Goal: Ask a question

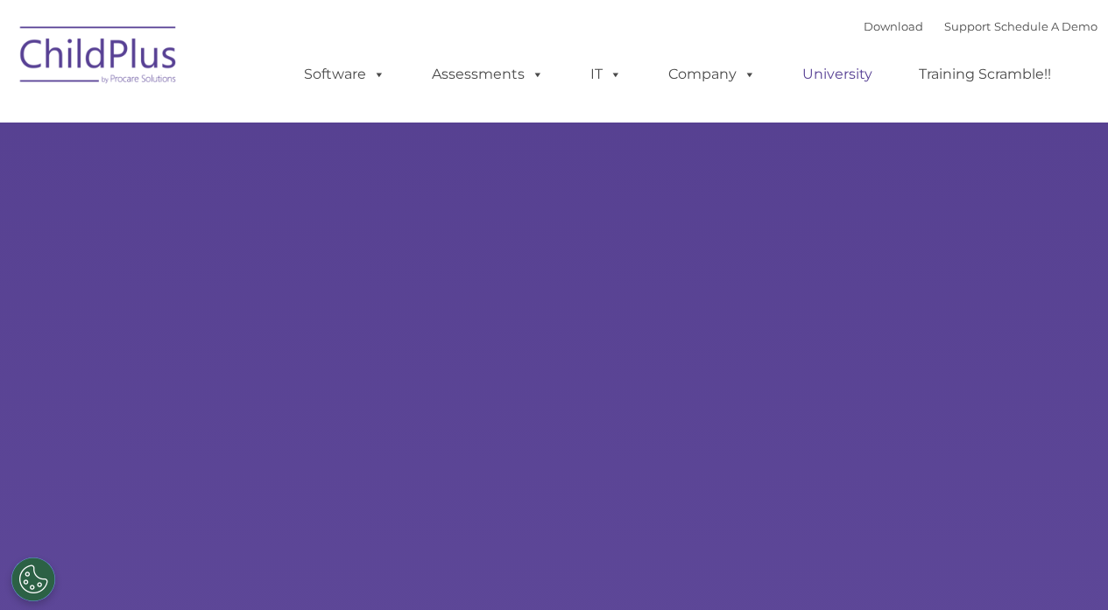
type input ""
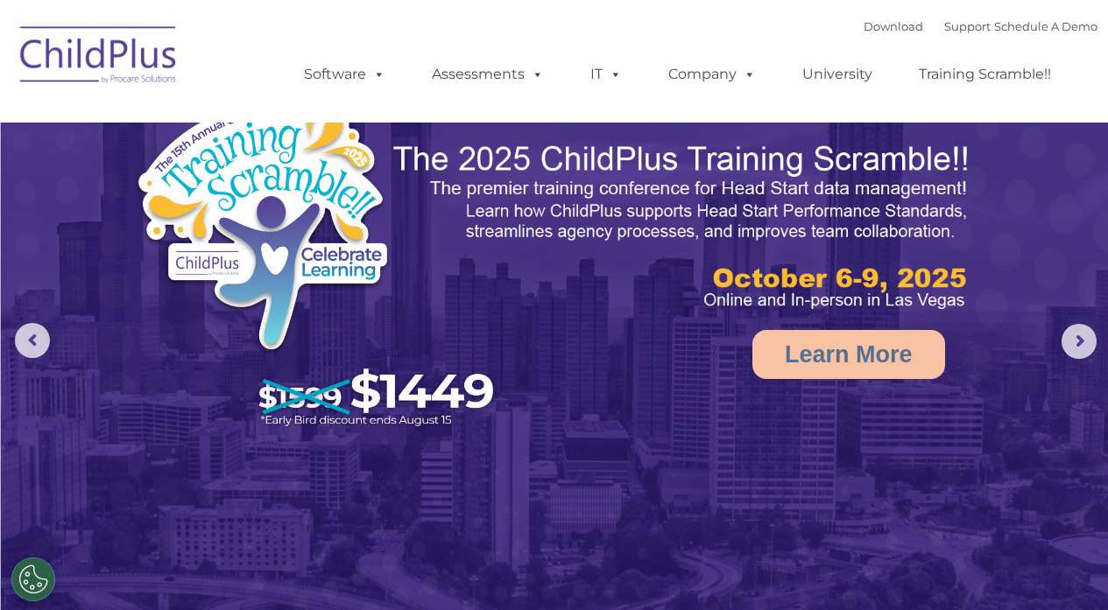
select select "MEDIUM"
click at [113, 60] on img at bounding box center [98, 58] width 175 height 88
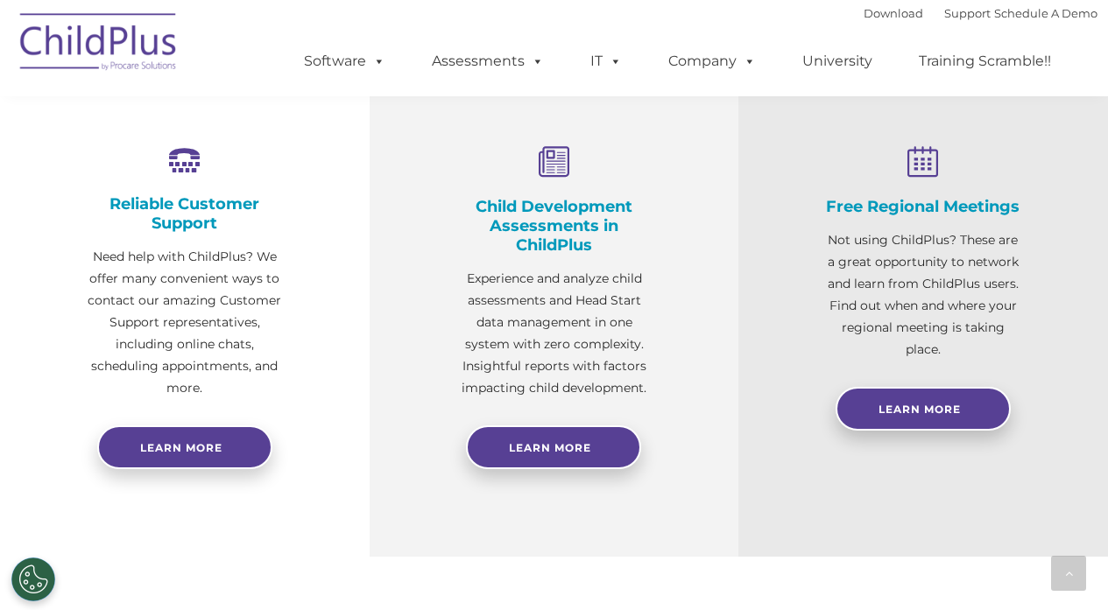
select select "MEDIUM"
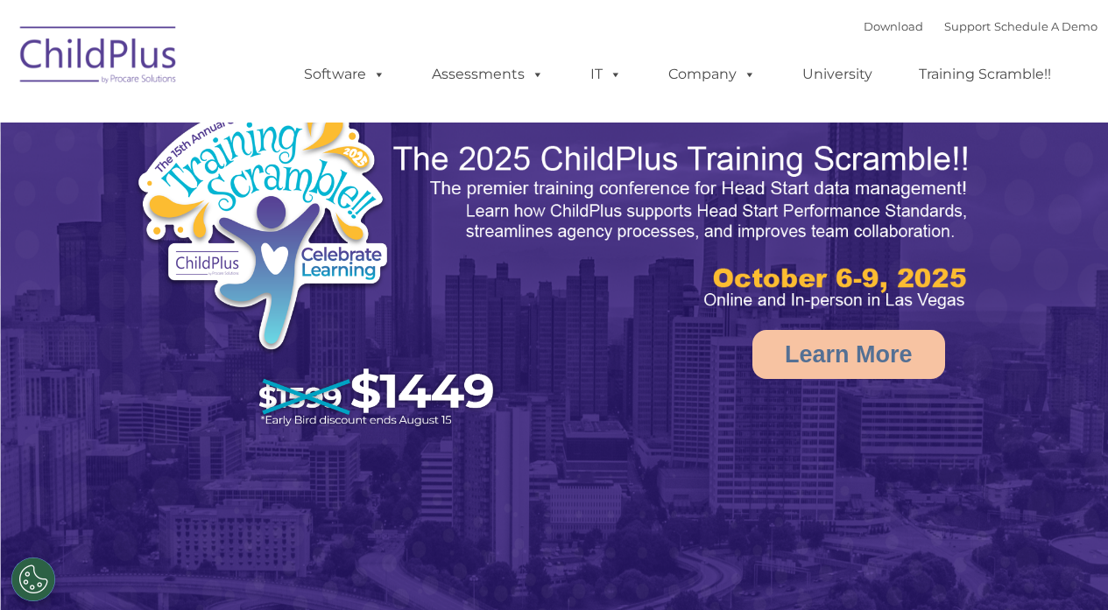
select select "MEDIUM"
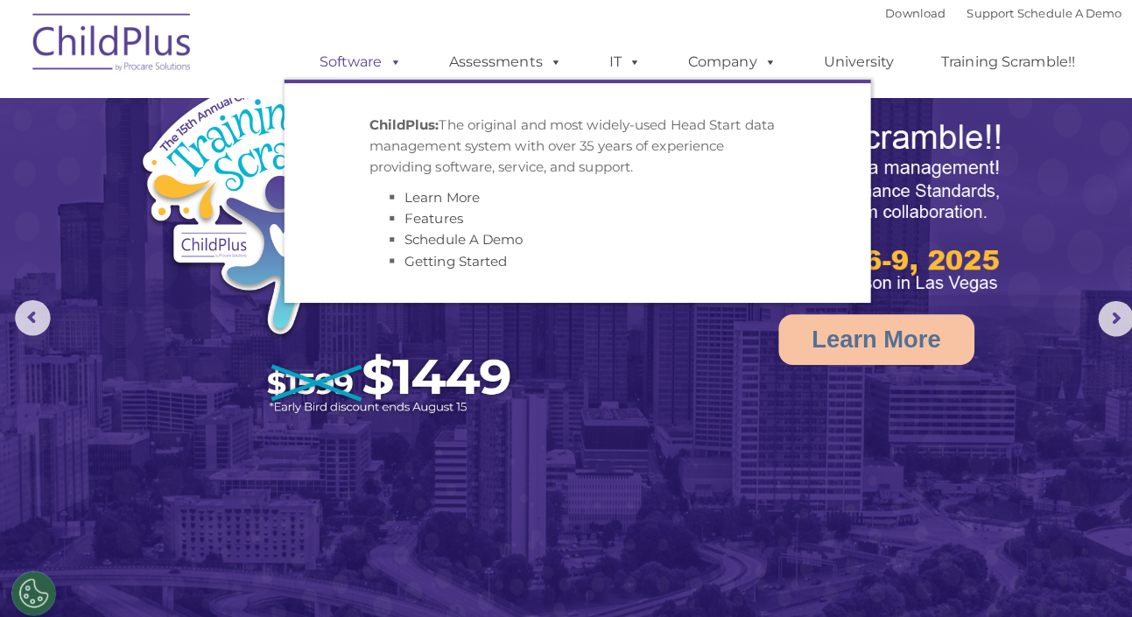
click at [385, 59] on span at bounding box center [387, 61] width 19 height 17
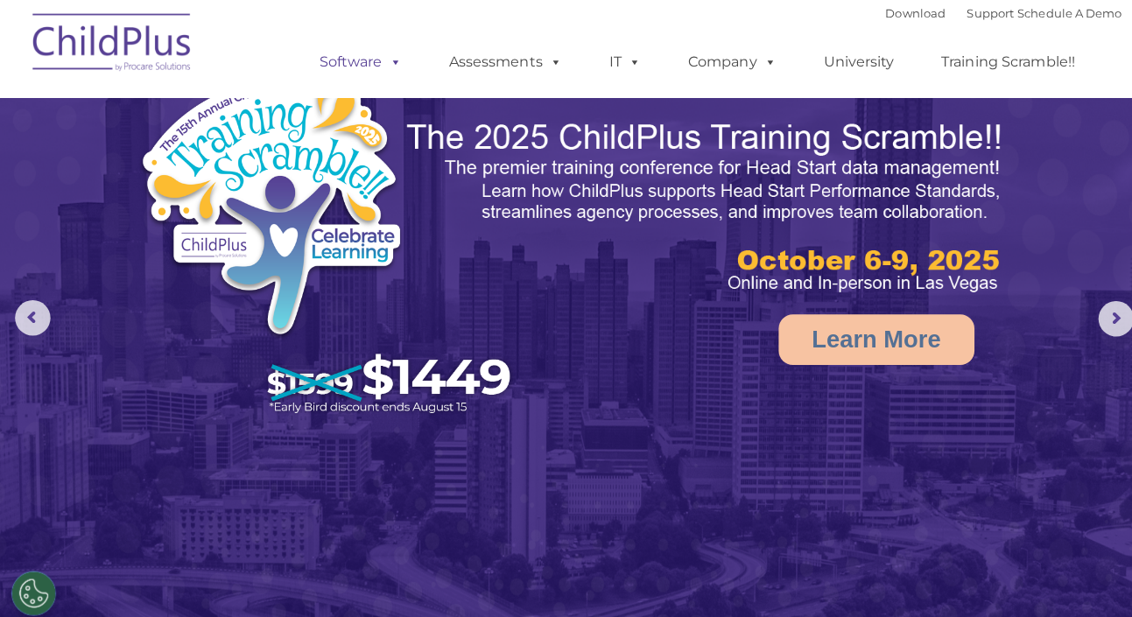
click at [385, 59] on span at bounding box center [387, 61] width 19 height 17
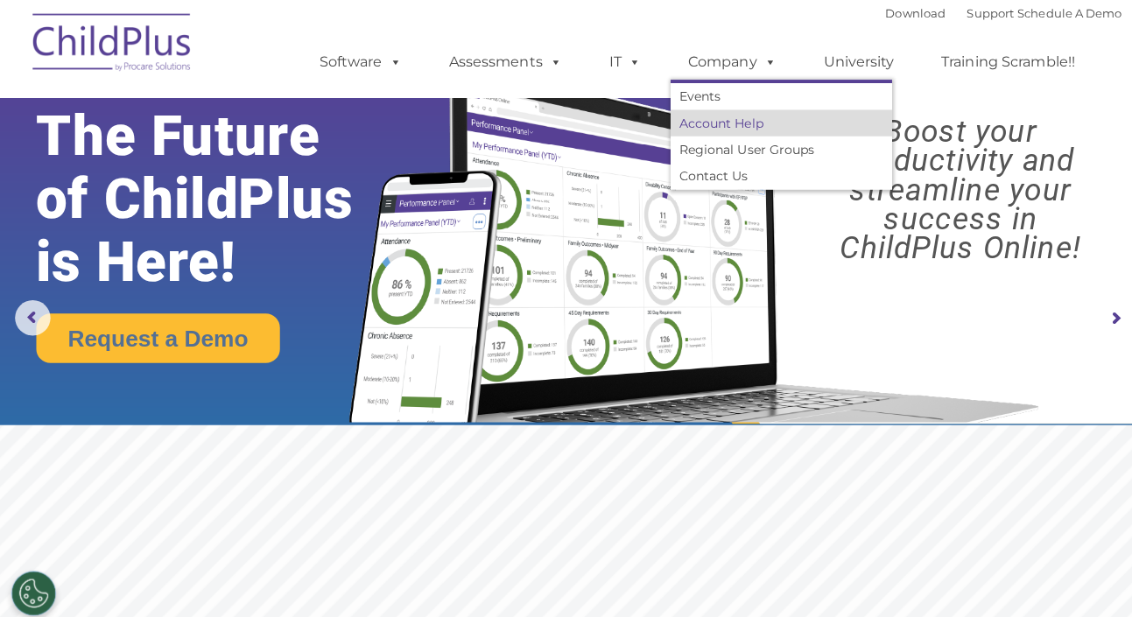
click at [732, 125] on link "Account Help" at bounding box center [772, 122] width 219 height 26
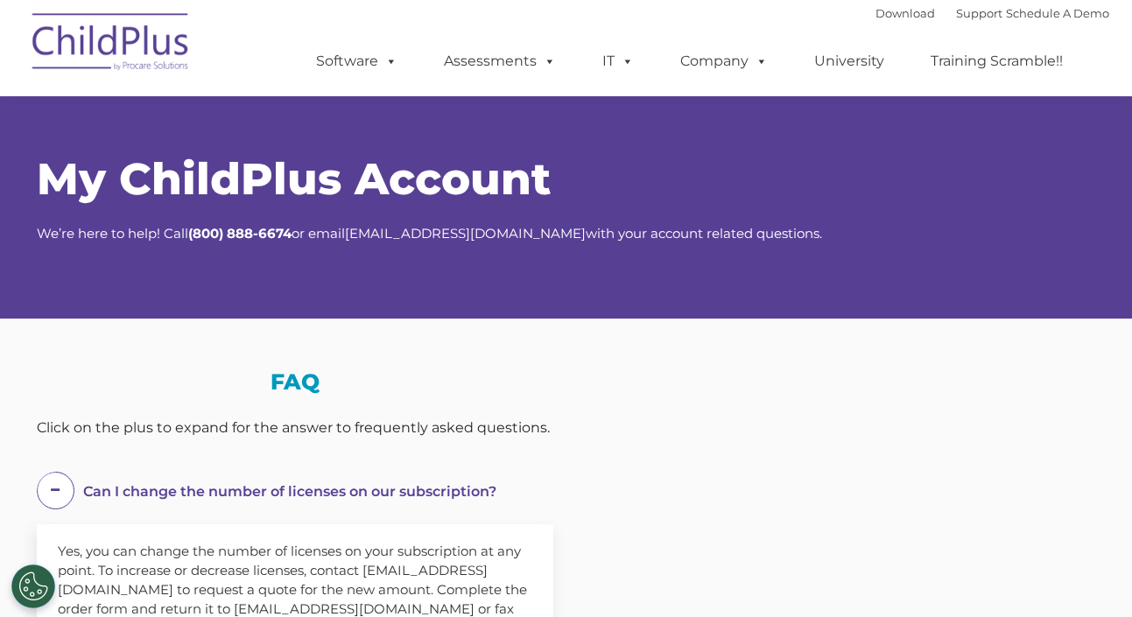
scroll to position [921, 0]
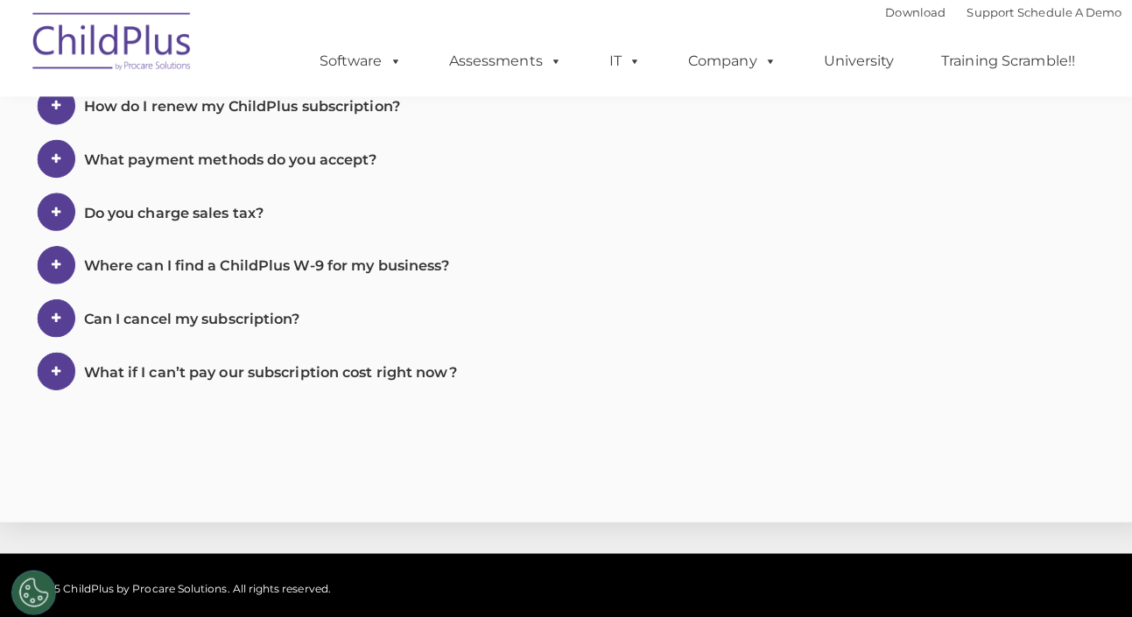
select select "MEDIUM"
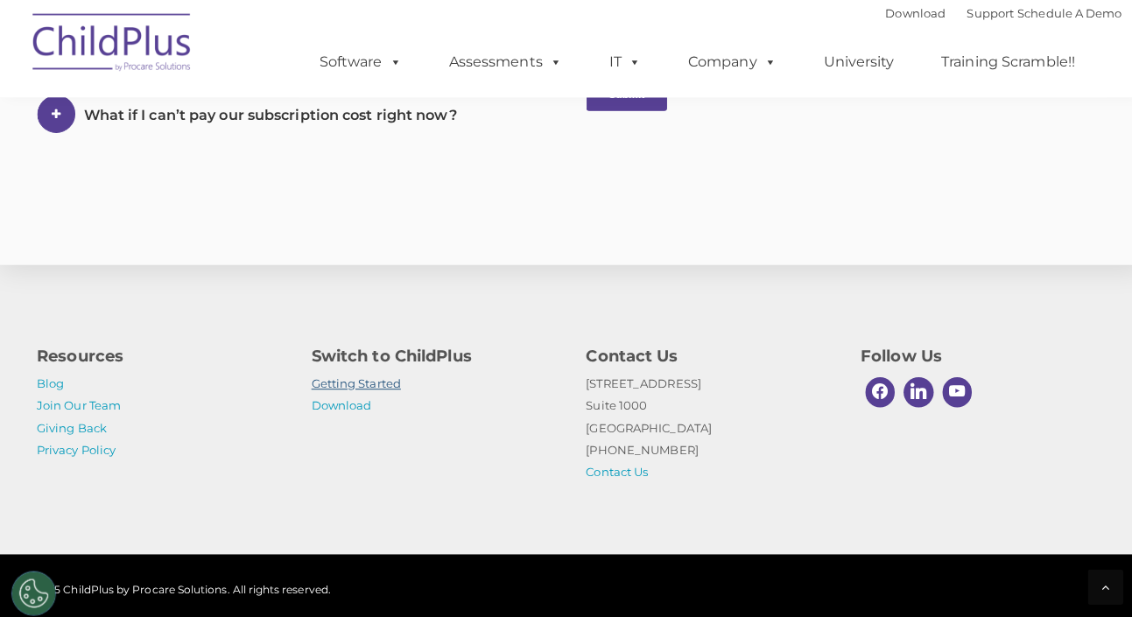
scroll to position [1045, 0]
